Goal: Information Seeking & Learning: Find specific fact

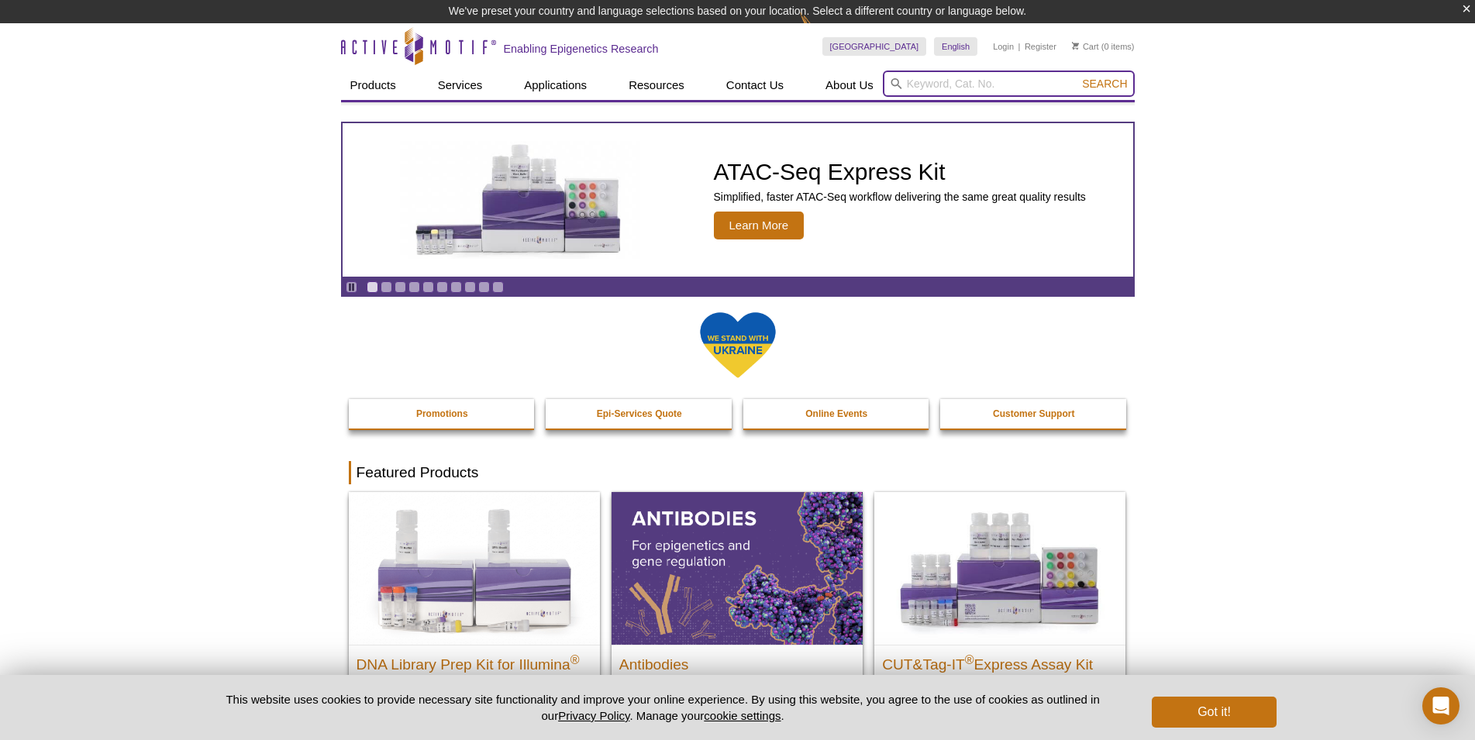
click at [939, 85] on input "search" at bounding box center [1009, 84] width 252 height 26
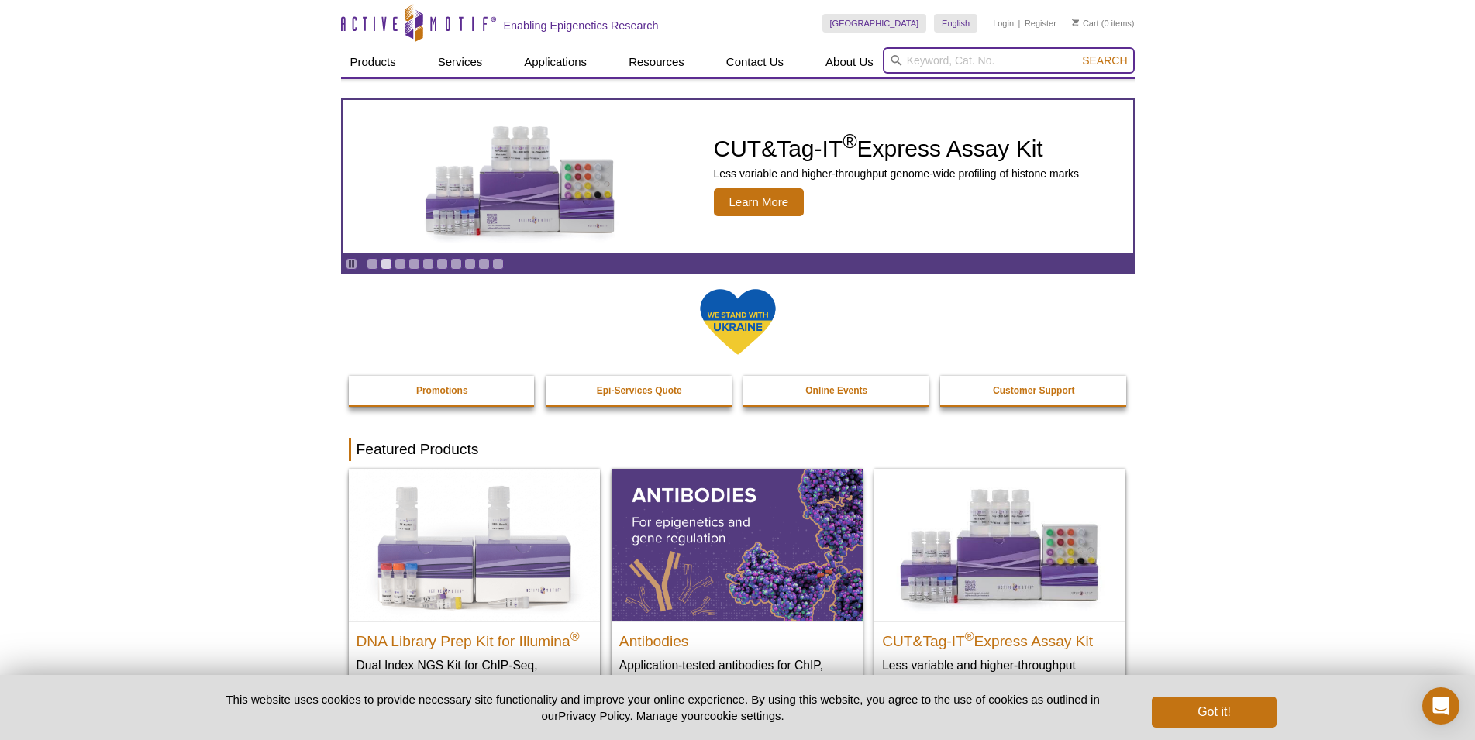
click at [911, 56] on input "search" at bounding box center [1009, 60] width 252 height 26
paste input "53157"
type input "53157"
click at [1077, 53] on button "Search" at bounding box center [1104, 60] width 54 height 14
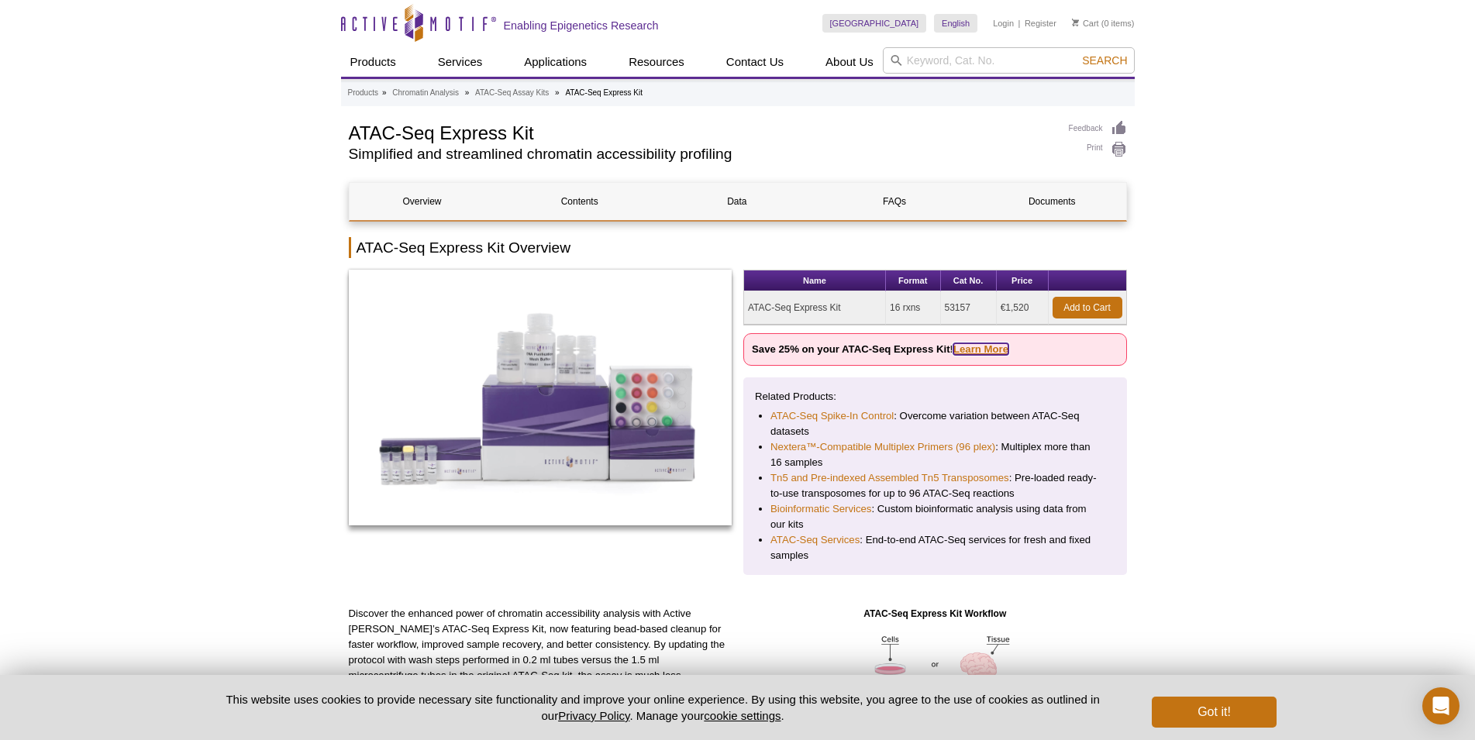
click at [989, 350] on link "Learn More" at bounding box center [980, 349] width 55 height 12
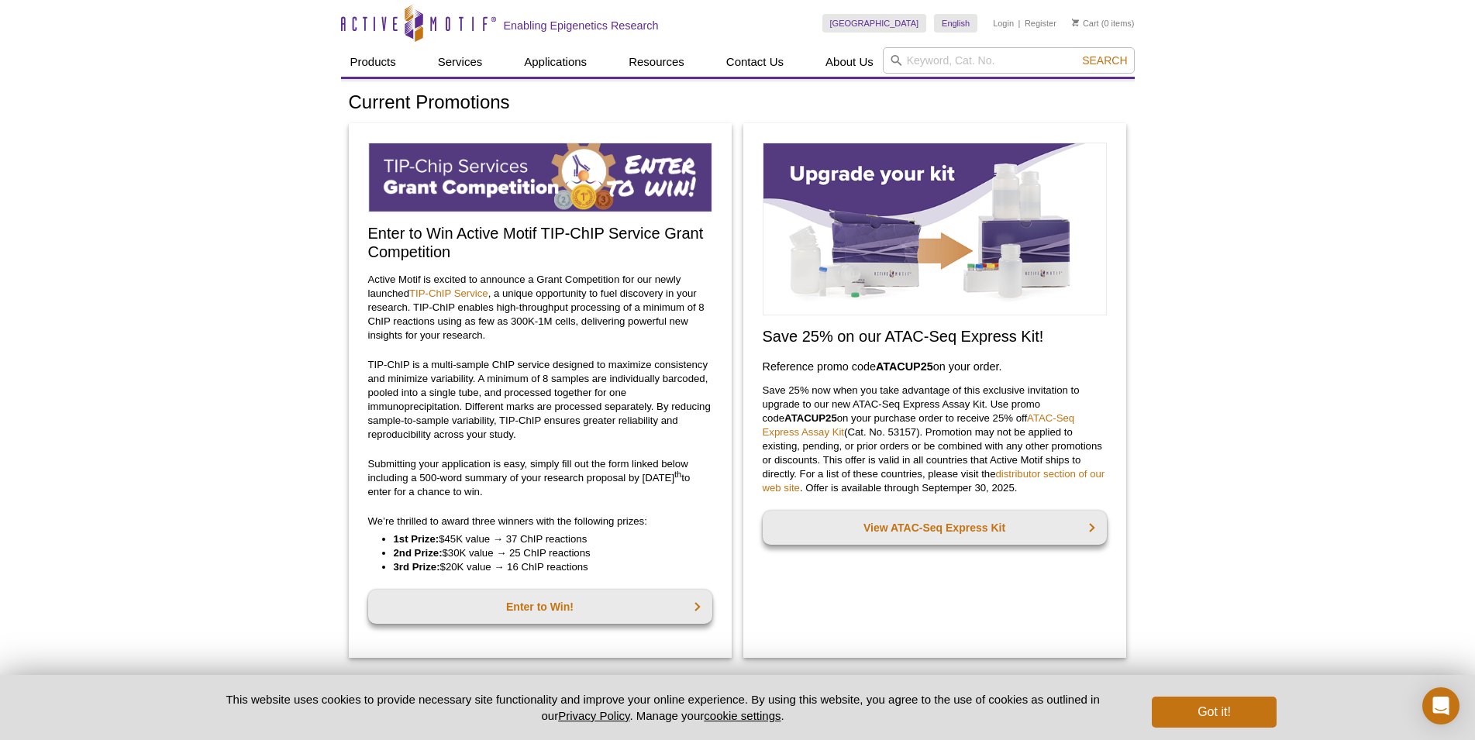
drag, startPoint x: 763, startPoint y: 337, endPoint x: 1039, endPoint y: 358, distance: 276.7
click at [1039, 358] on div "Save 25% on our ATAC-Seq Express Kit! Reference promo code  ATACUP25  on your o…" at bounding box center [934, 390] width 383 height 535
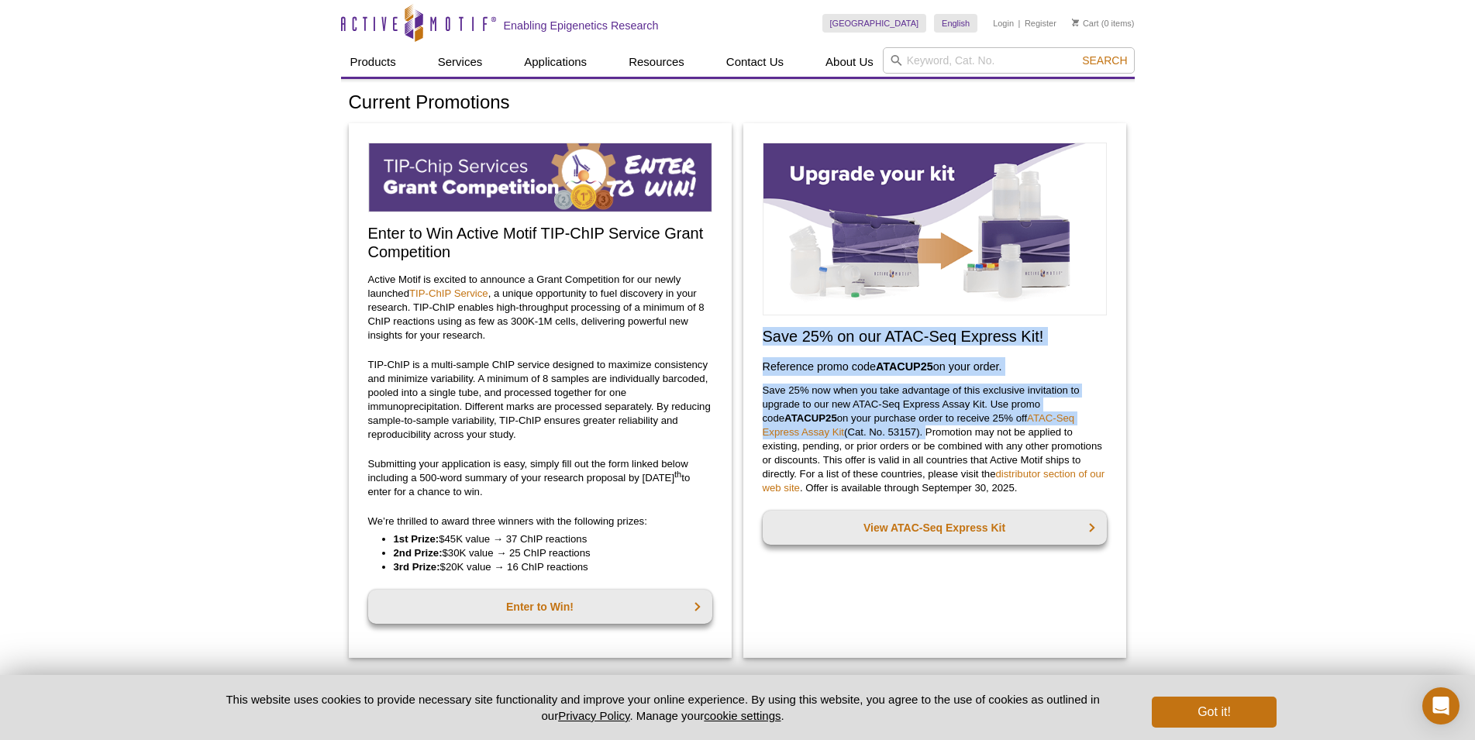
drag, startPoint x: 763, startPoint y: 329, endPoint x: 885, endPoint y: 432, distance: 159.5
click at [885, 432] on div "Save 25% on our ATAC-Seq Express Kit! Reference promo code  ATACUP25  on your o…" at bounding box center [934, 390] width 383 height 535
copy div "Save 25% on our ATAC-Seq Express Kit! Reference promo code  ATACUP25  on your o…"
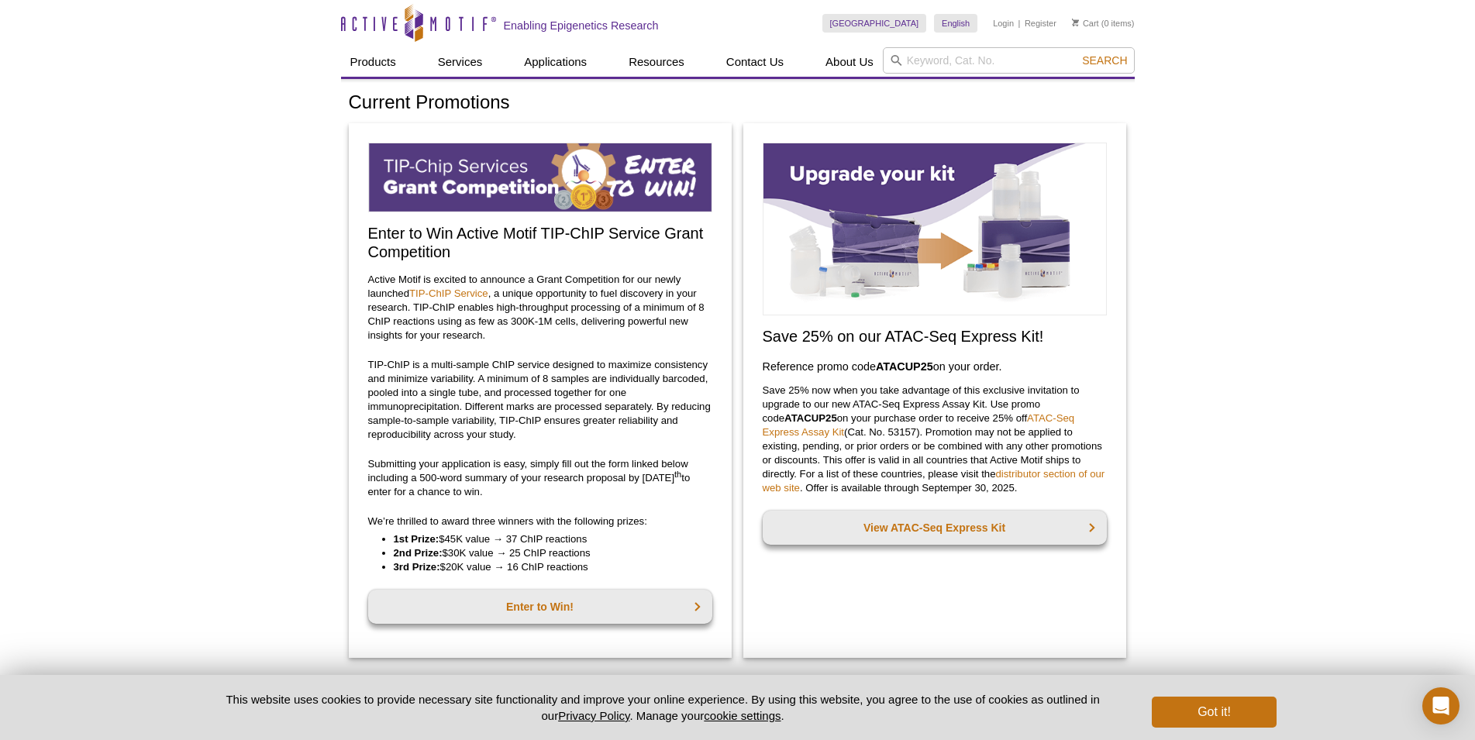
click at [811, 491] on link "distributor section of our web site" at bounding box center [934, 481] width 343 height 26
drag, startPoint x: 818, startPoint y: 459, endPoint x: 818, endPoint y: 489, distance: 30.2
click at [818, 489] on p "Save 25% now when you take advantage of this exclusive invitation to upgrade to…" at bounding box center [935, 440] width 344 height 112
copy p "his offer is valid in all countries that Active Motif ships to directly. For a …"
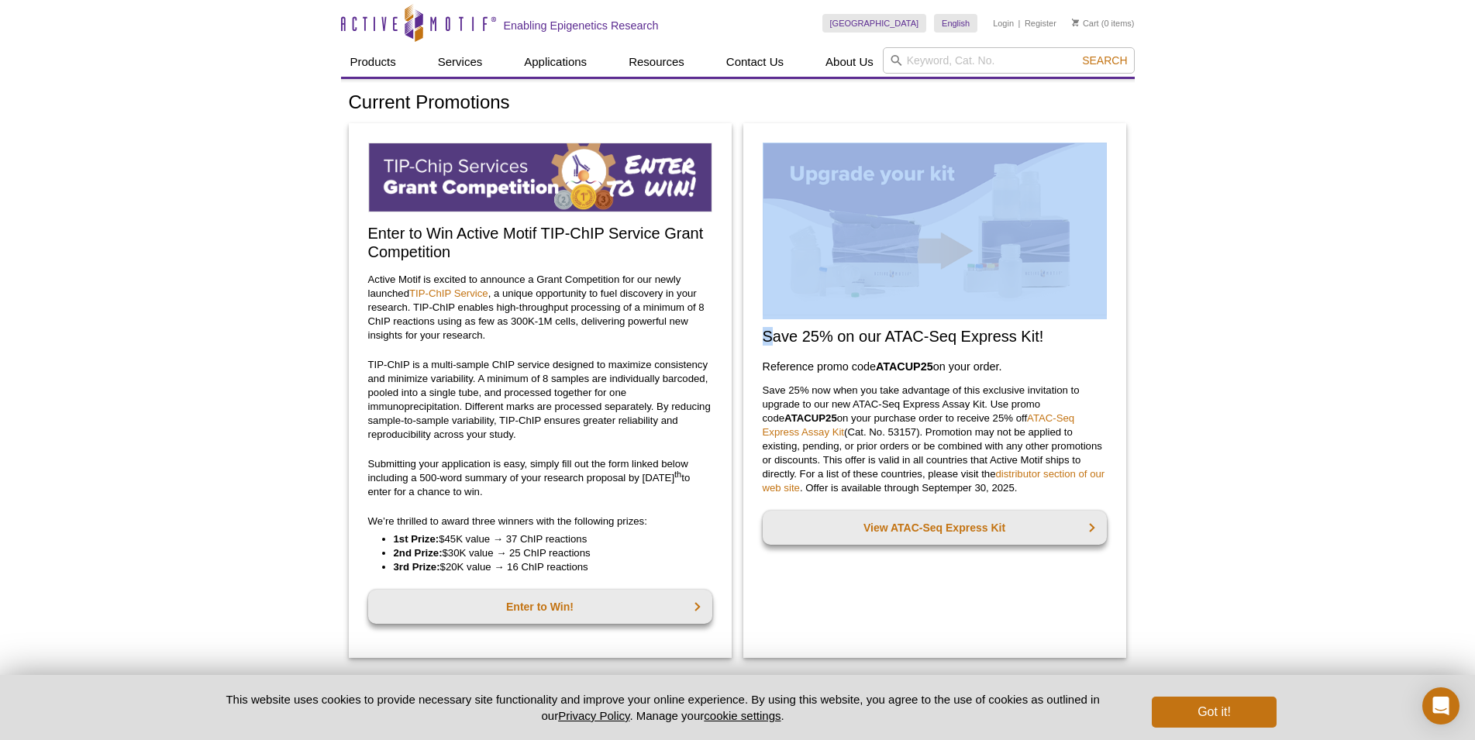
drag, startPoint x: 774, startPoint y: 335, endPoint x: 1003, endPoint y: 320, distance: 229.1
click at [1003, 320] on div "Save 25% on our ATAC-Seq Express Kit! Reference promo code  ATACUP25  on your o…" at bounding box center [934, 390] width 383 height 535
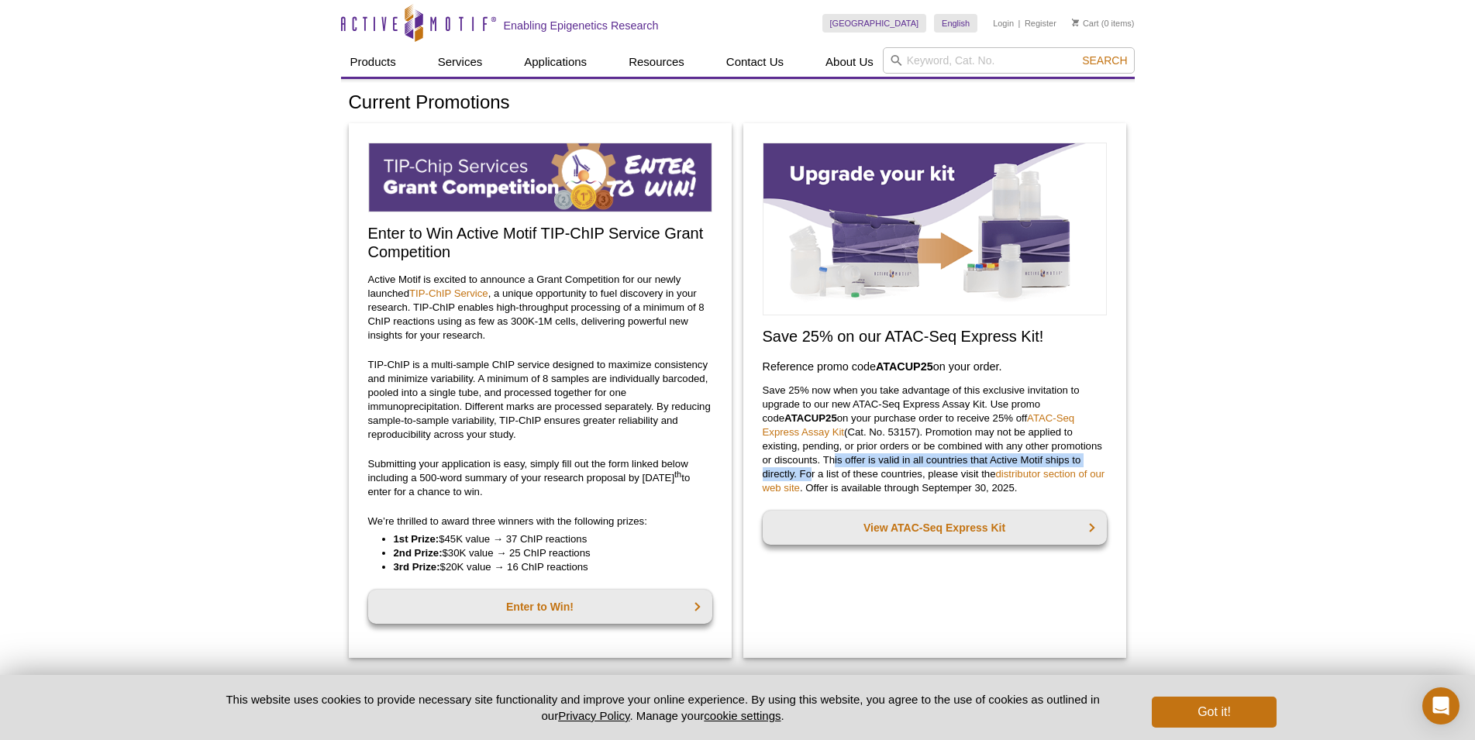
drag, startPoint x: 820, startPoint y: 461, endPoint x: 804, endPoint y: 475, distance: 20.9
click at [804, 475] on p "Save 25% now when you take advantage of this exclusive invitation to upgrade to…" at bounding box center [935, 440] width 344 height 112
click at [1014, 473] on link "distributor section of our web site" at bounding box center [934, 481] width 343 height 26
drag, startPoint x: 820, startPoint y: 460, endPoint x: 798, endPoint y: 471, distance: 24.6
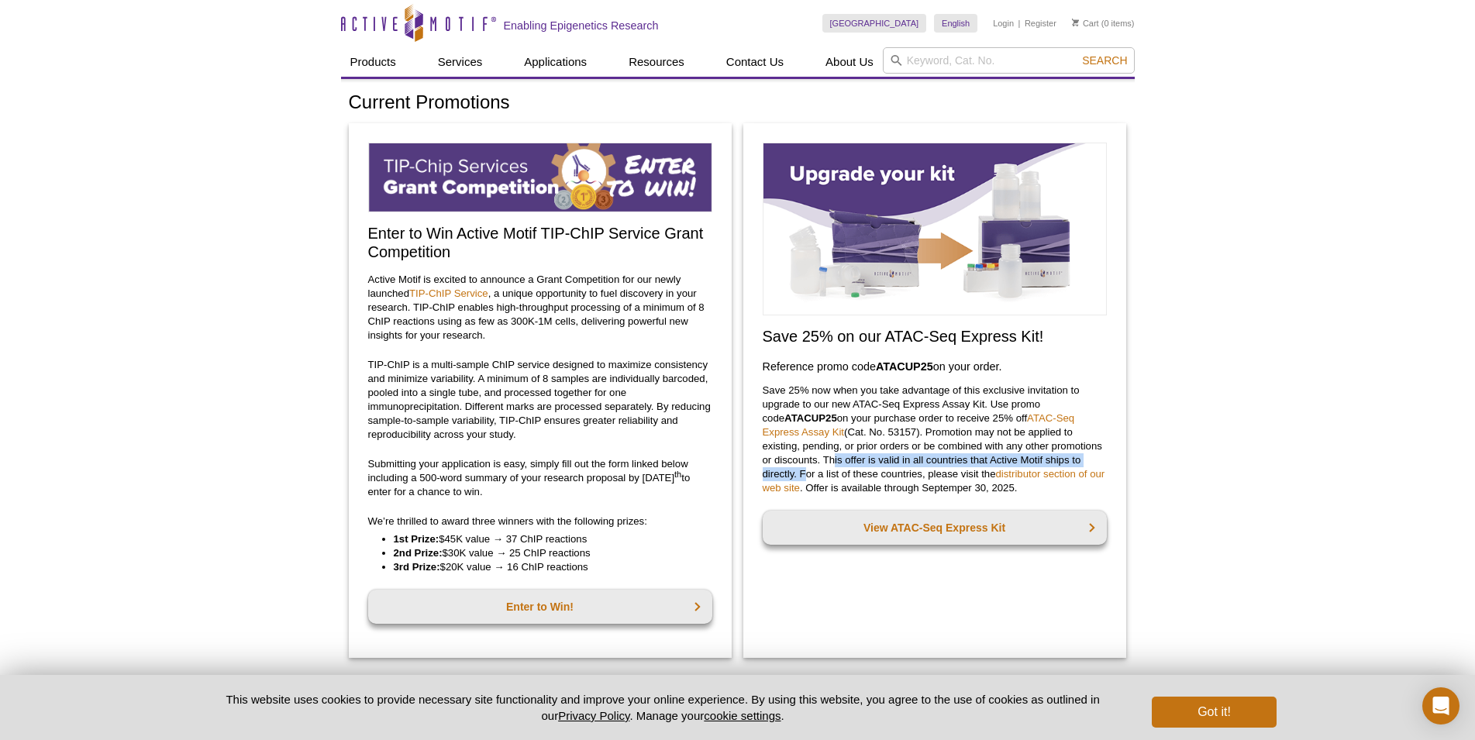
click at [798, 471] on p "Save 25% now when you take advantage of this exclusive invitation to upgrade to…" at bounding box center [935, 440] width 344 height 112
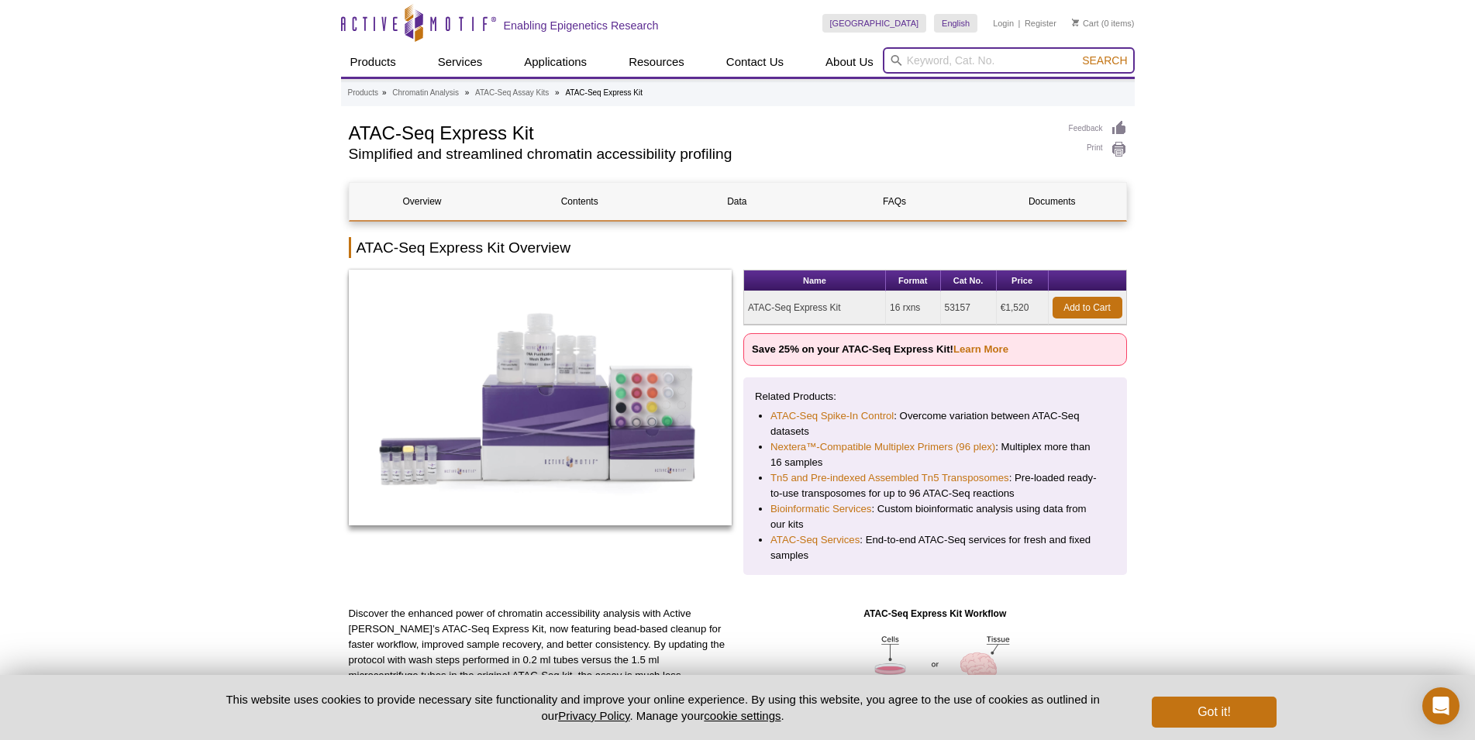
click at [920, 65] on input "search" at bounding box center [1009, 60] width 252 height 26
paste input "53154"
click at [1077, 53] on button "Search" at bounding box center [1104, 60] width 54 height 14
click at [925, 80] on li "53154 - ATAC-Seq Spike-In Control" at bounding box center [965, 85] width 165 height 22
type input "53154 - ATAC-Seq Spike-In Control"
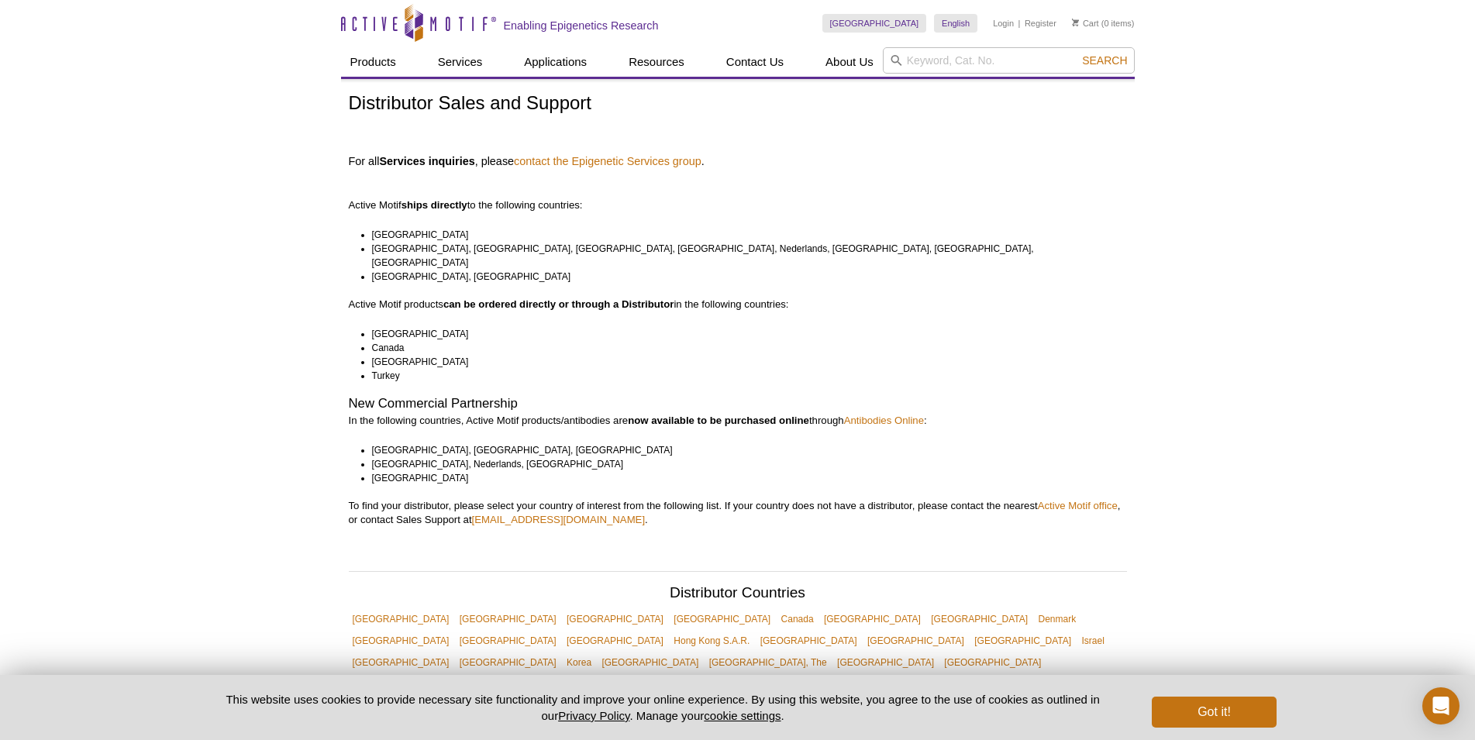
drag, startPoint x: 346, startPoint y: 205, endPoint x: 604, endPoint y: 215, distance: 258.3
drag, startPoint x: 373, startPoint y: 316, endPoint x: 396, endPoint y: 377, distance: 65.5
drag, startPoint x: 403, startPoint y: 440, endPoint x: 421, endPoint y: 473, distance: 37.8
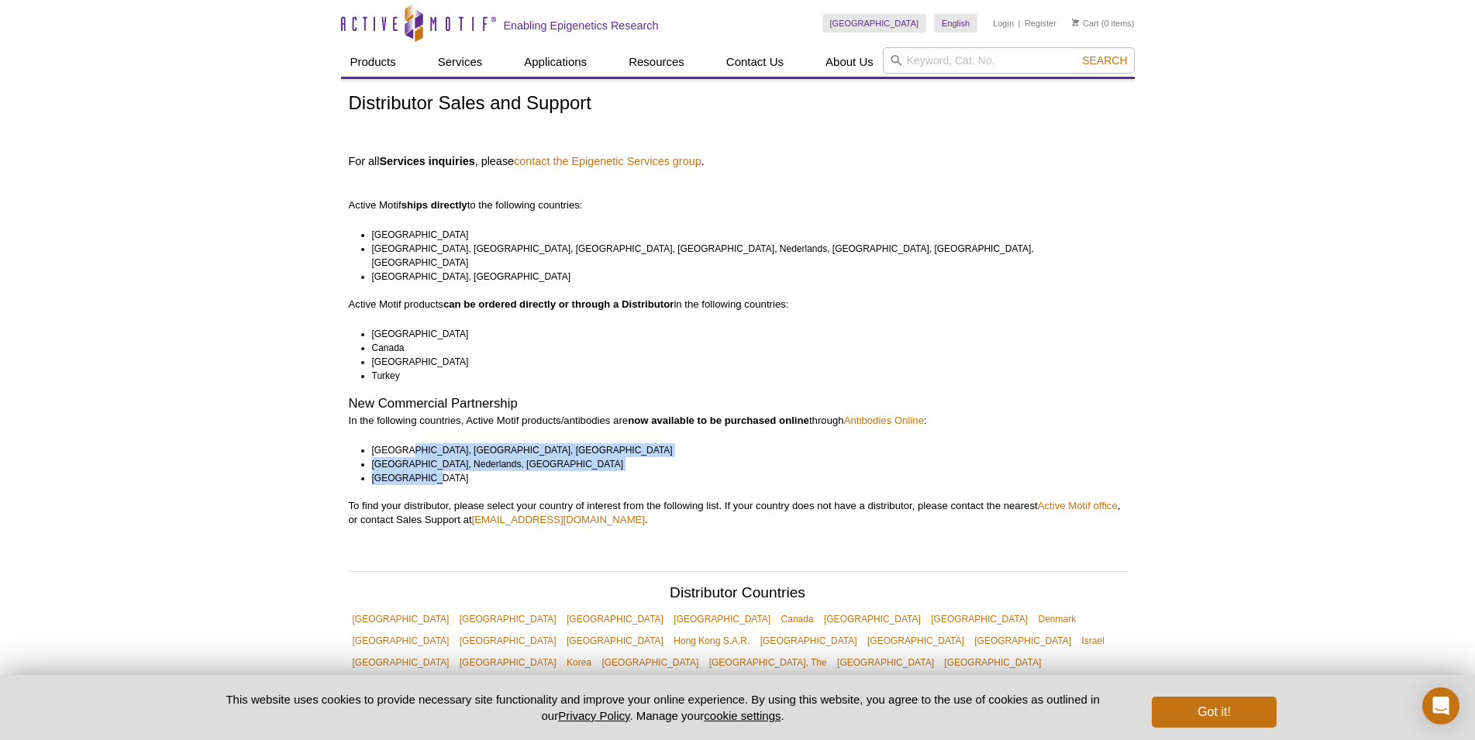
click at [421, 473] on ul "Belgium, France, Germany Luxembourg, Nederlands, United Kingdom United States" at bounding box center [731, 464] width 764 height 42
drag, startPoint x: 385, startPoint y: 439, endPoint x: 416, endPoint y: 471, distance: 44.4
click at [416, 471] on ul "Belgium, France, Germany Luxembourg, Nederlands, United Kingdom United States" at bounding box center [731, 464] width 764 height 42
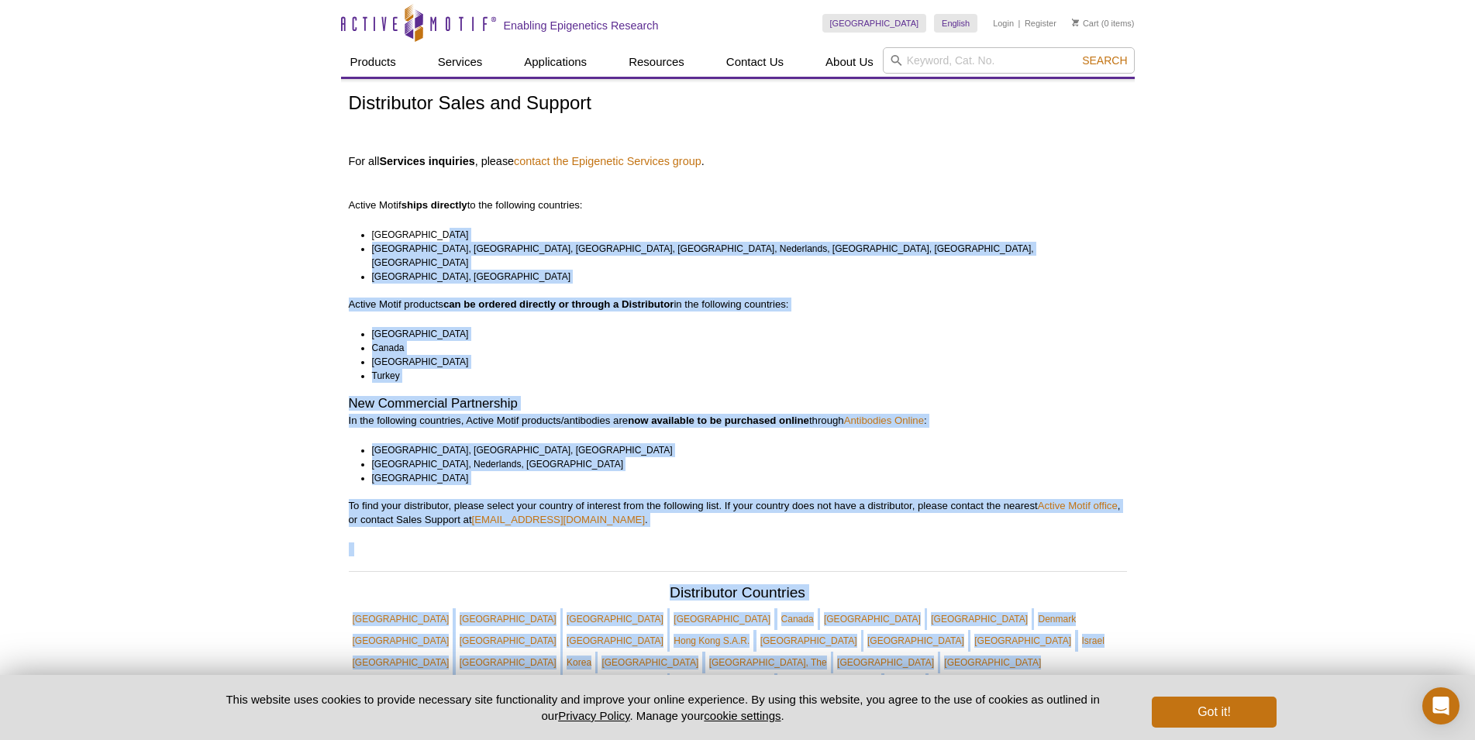
drag, startPoint x: 339, startPoint y: 205, endPoint x: 523, endPoint y: 232, distance: 185.7
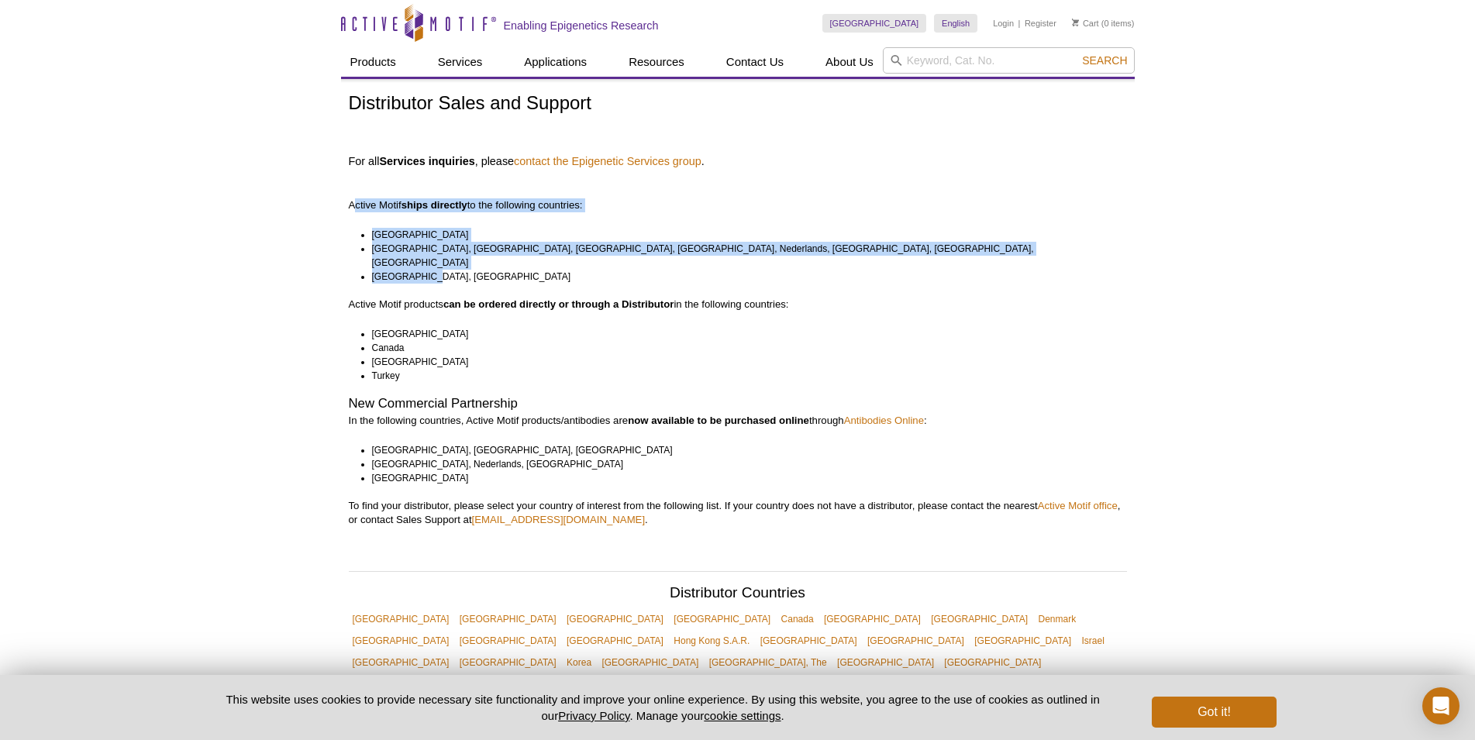
drag, startPoint x: 351, startPoint y: 205, endPoint x: 594, endPoint y: 265, distance: 250.5
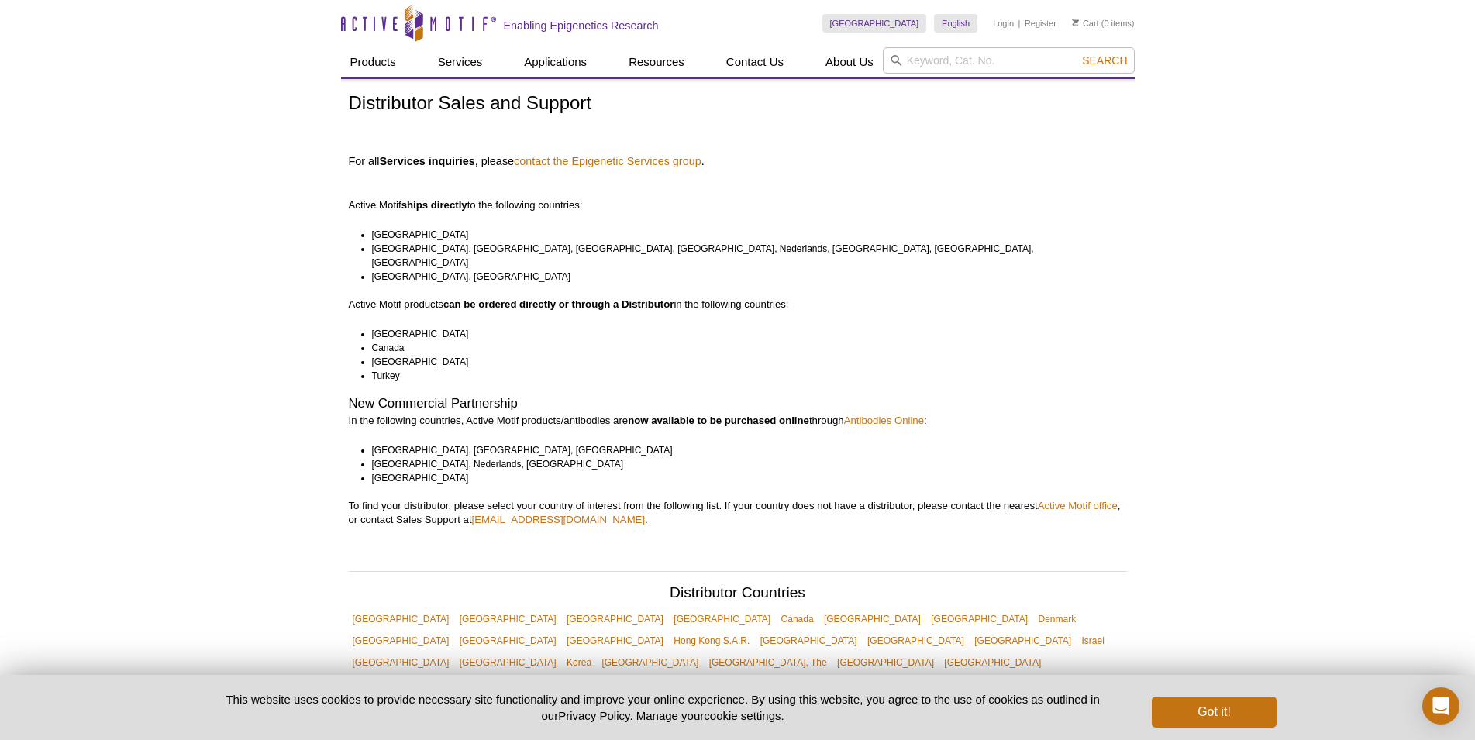
drag, startPoint x: 397, startPoint y: 363, endPoint x: 316, endPoint y: 289, distance: 109.7
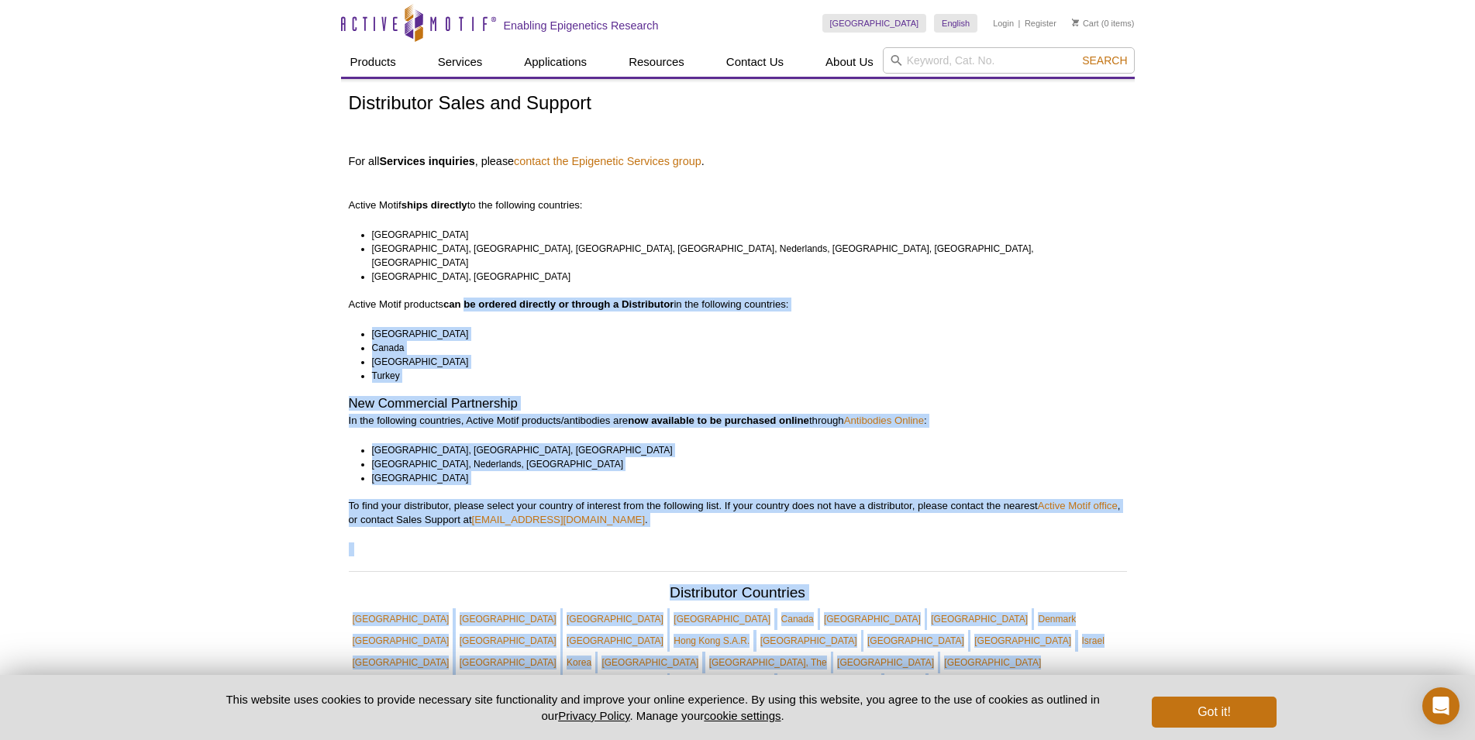
drag, startPoint x: 329, startPoint y: 205, endPoint x: 467, endPoint y: 291, distance: 163.2
click at [465, 341] on li "Canada" at bounding box center [742, 348] width 741 height 14
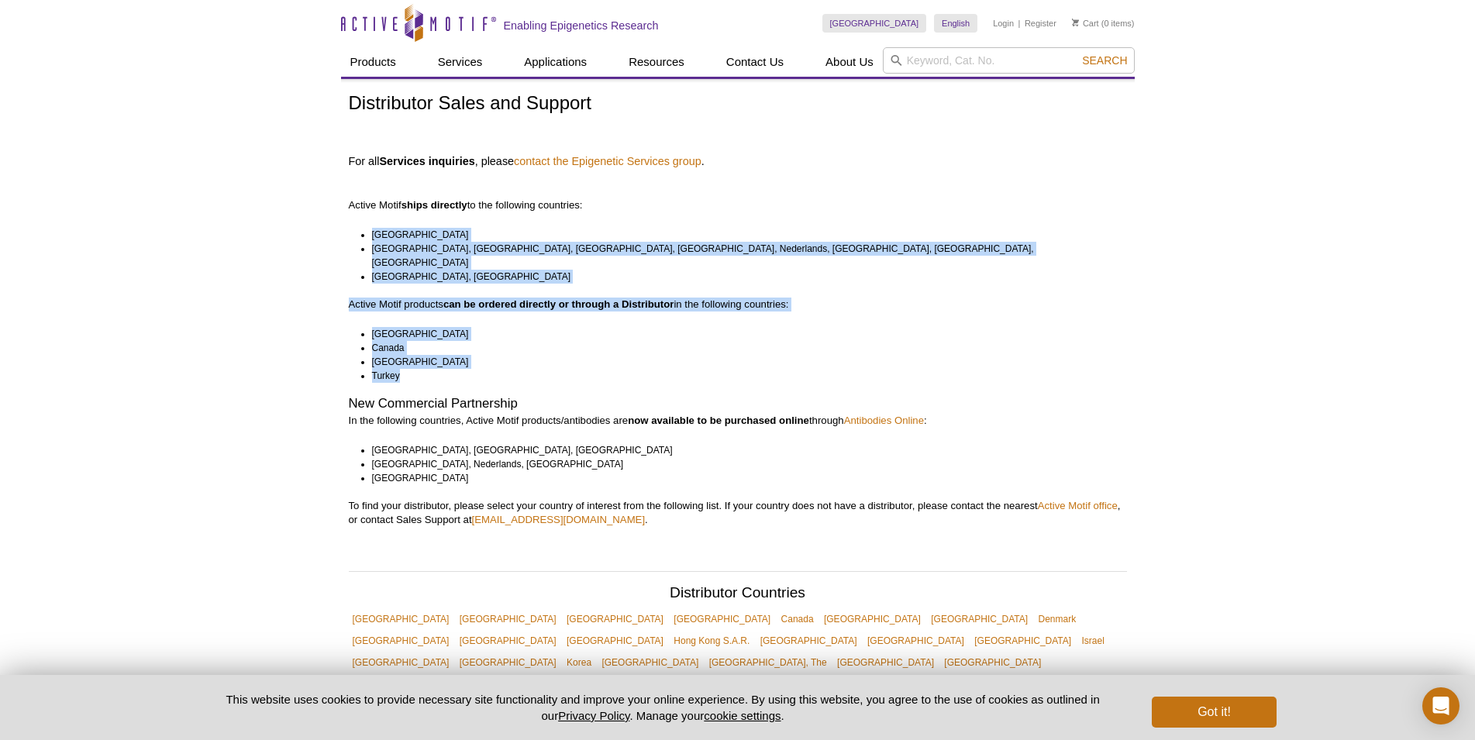
drag, startPoint x: 401, startPoint y: 364, endPoint x: 351, endPoint y: 236, distance: 137.1
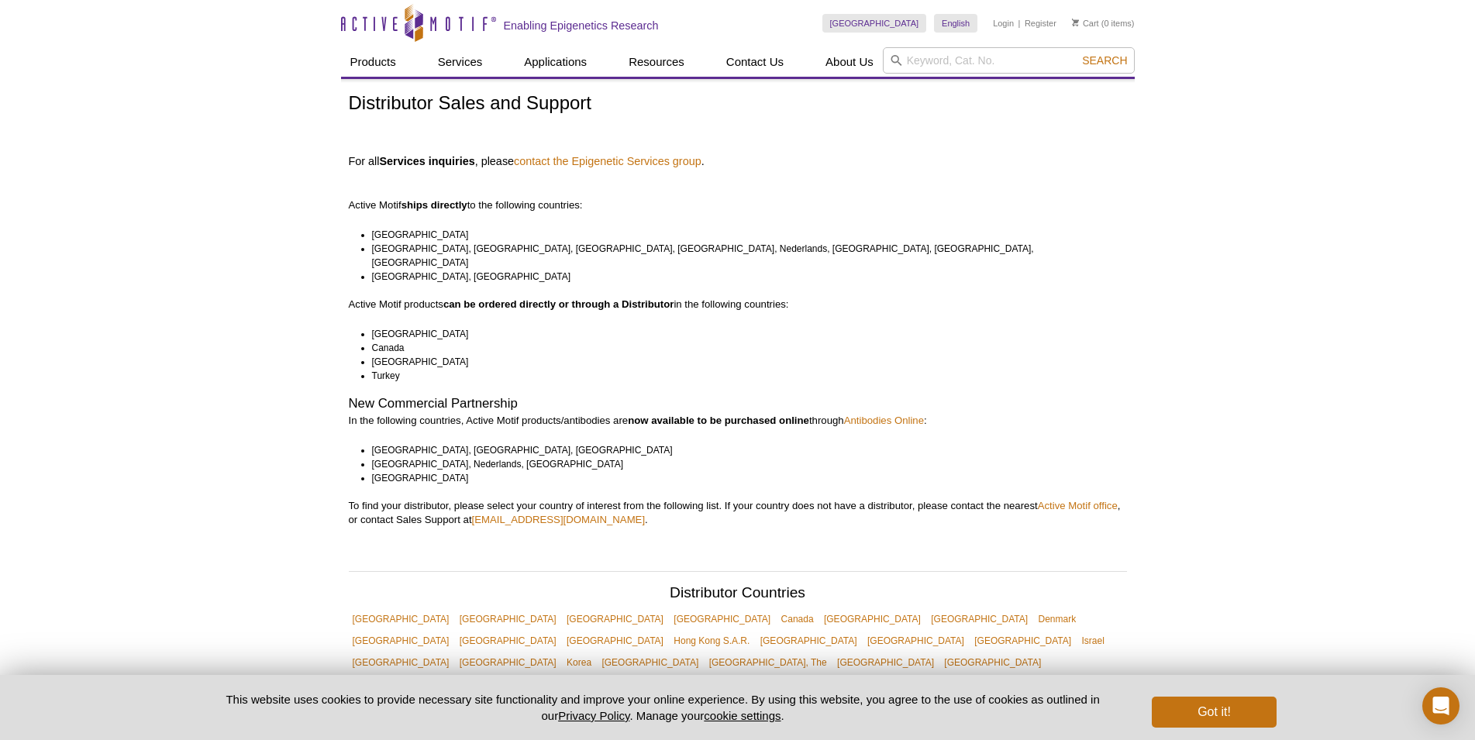
click at [352, 203] on p "Active Motif ships directly to the following countries:" at bounding box center [738, 191] width 778 height 42
drag, startPoint x: 350, startPoint y: 205, endPoint x: 592, endPoint y: 201, distance: 241.8
click at [592, 201] on p "Active Motif ships directly to the following countries:" at bounding box center [738, 191] width 778 height 42
